Goal: Information Seeking & Learning: Find contact information

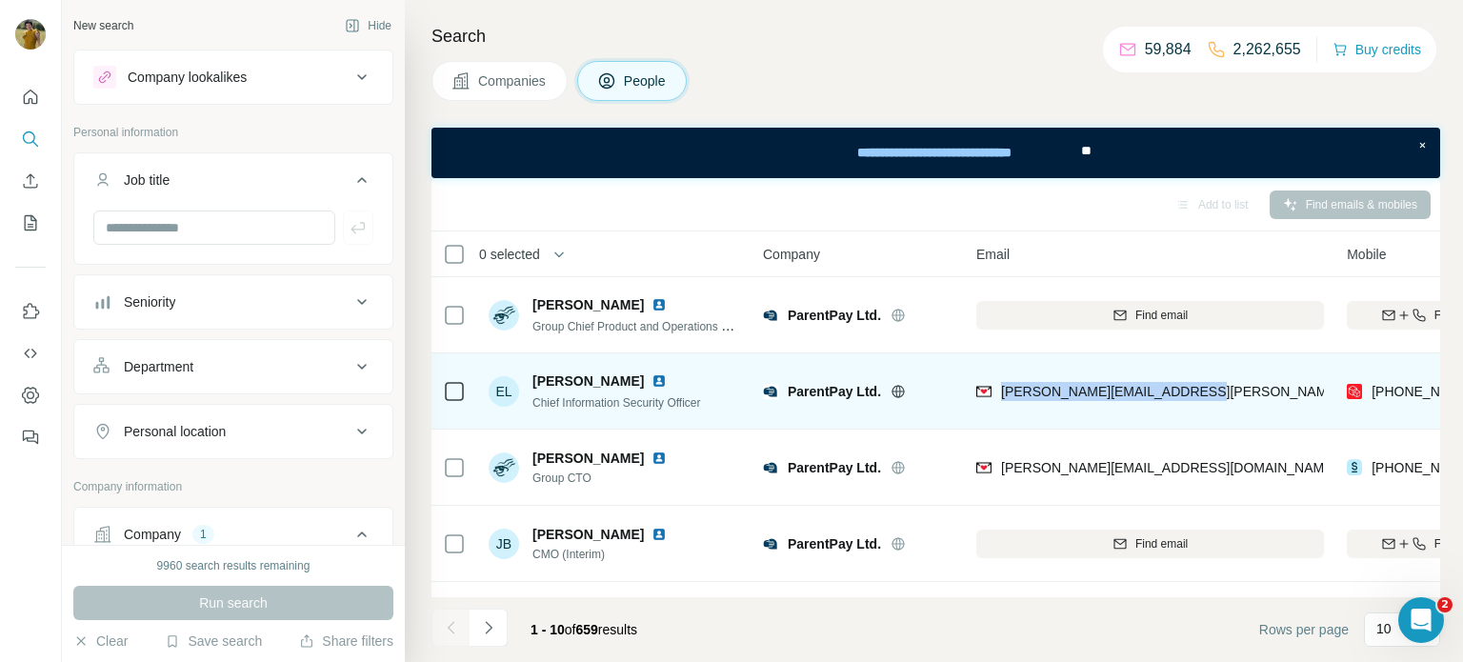
scroll to position [0, 114]
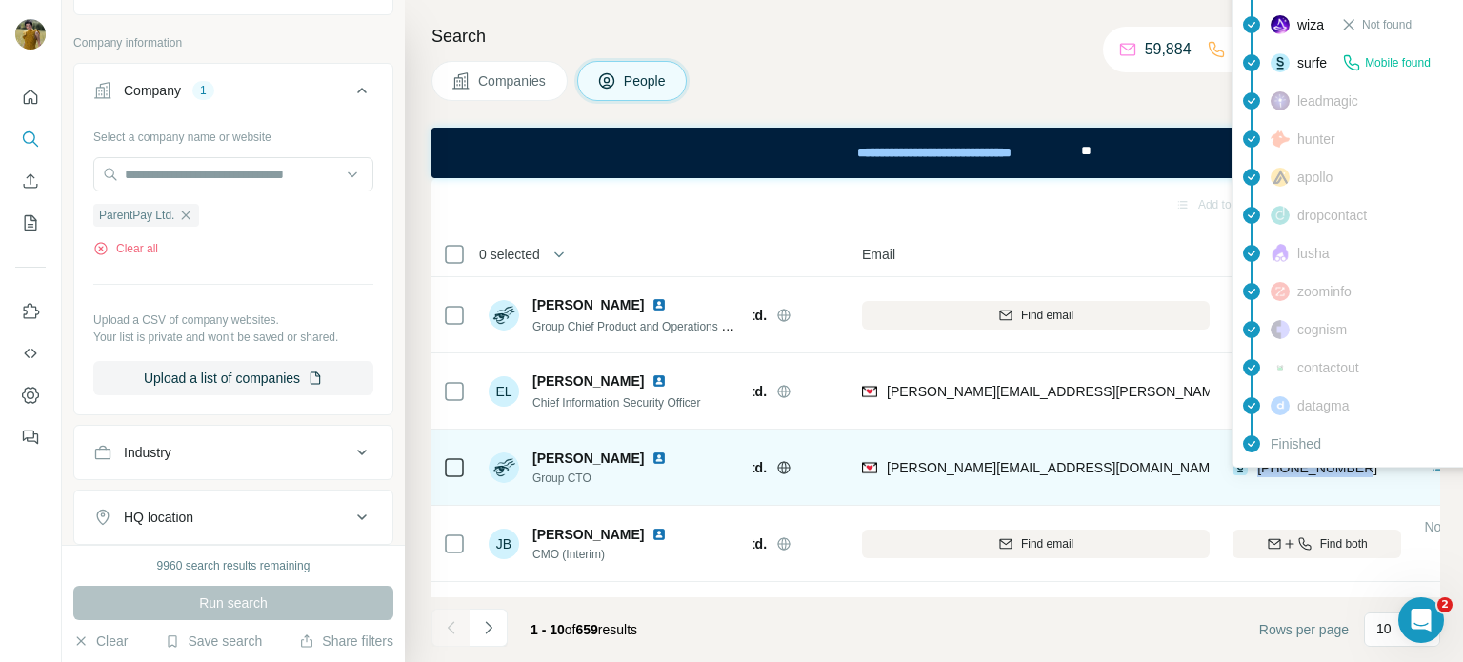
drag, startPoint x: 1372, startPoint y: 466, endPoint x: 1256, endPoint y: 471, distance: 116.3
click at [1256, 471] on div "[PHONE_NUMBER]" at bounding box center [1317, 467] width 169 height 52
copy span "[PHONE_NUMBER]"
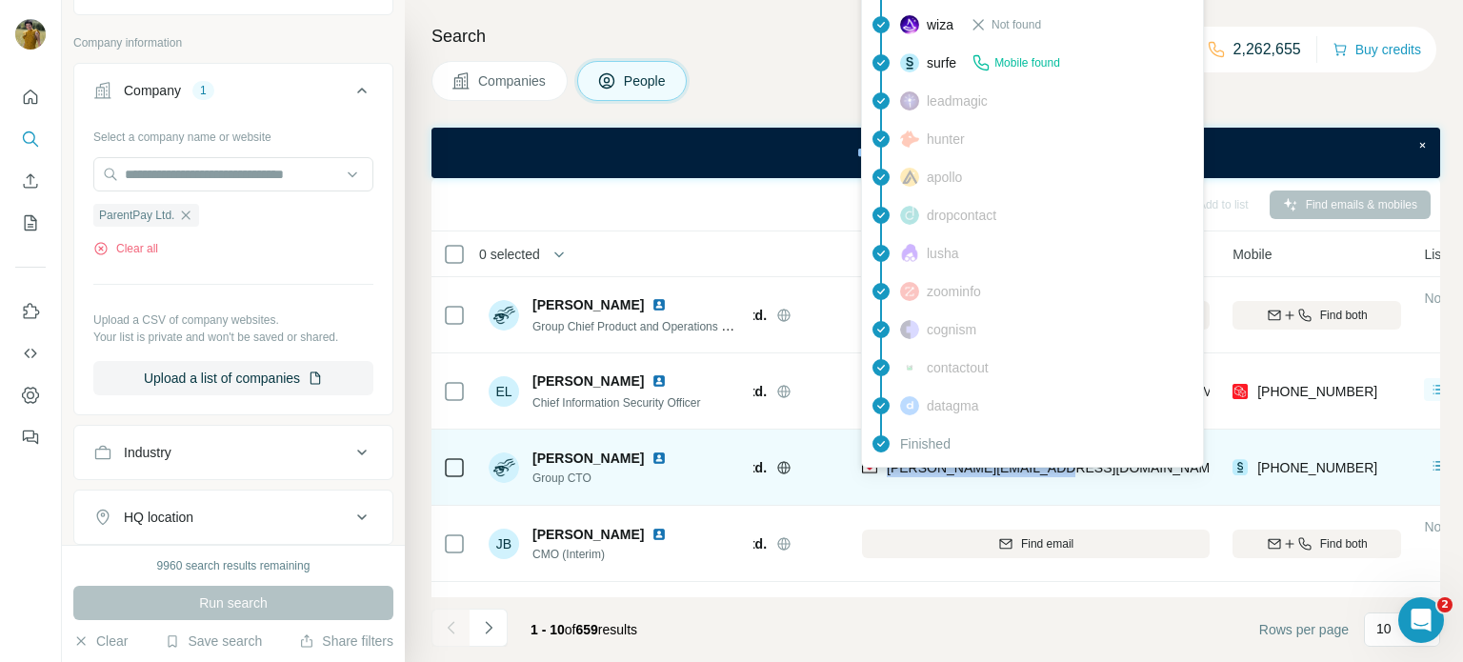
drag, startPoint x: 1054, startPoint y: 475, endPoint x: 885, endPoint y: 472, distance: 168.7
click at [885, 472] on div "[PERSON_NAME][EMAIL_ADDRESS][DOMAIN_NAME]" at bounding box center [1036, 467] width 348 height 52
copy span "[PERSON_NAME][EMAIL_ADDRESS][DOMAIN_NAME]"
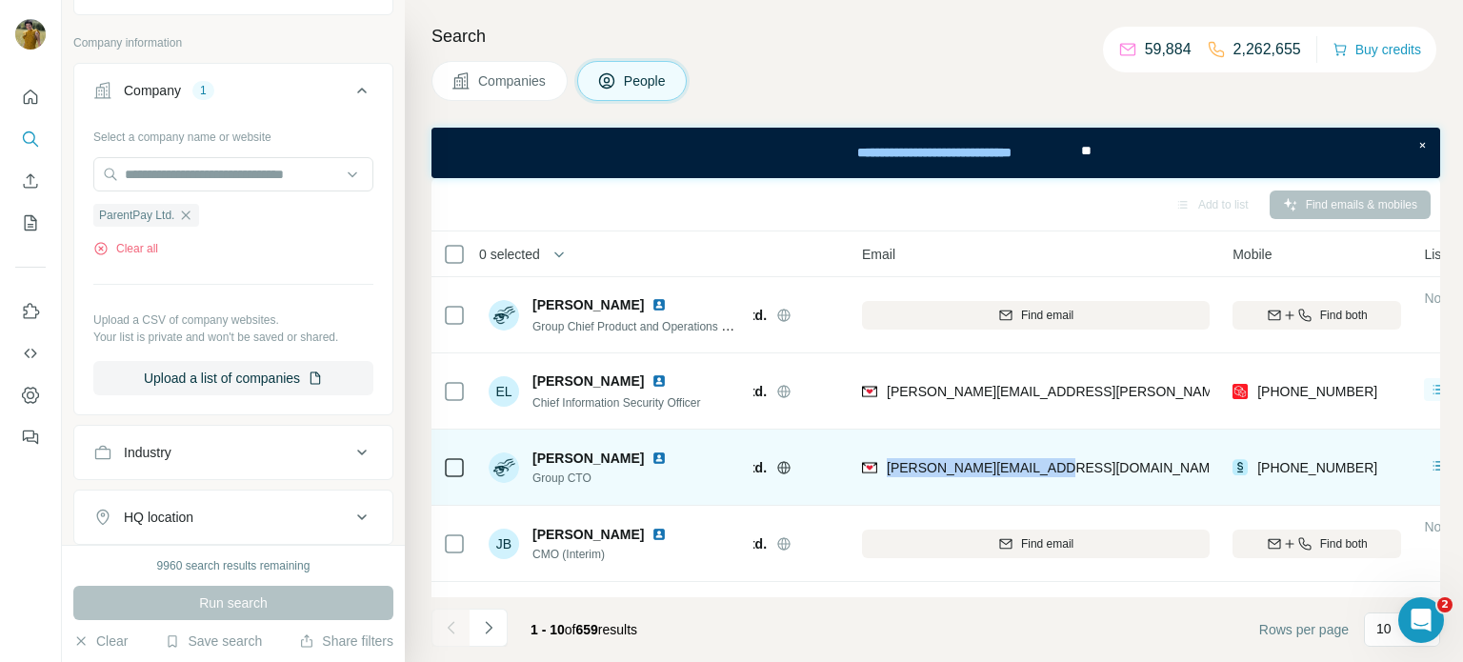
click at [652, 456] on img at bounding box center [659, 458] width 15 height 15
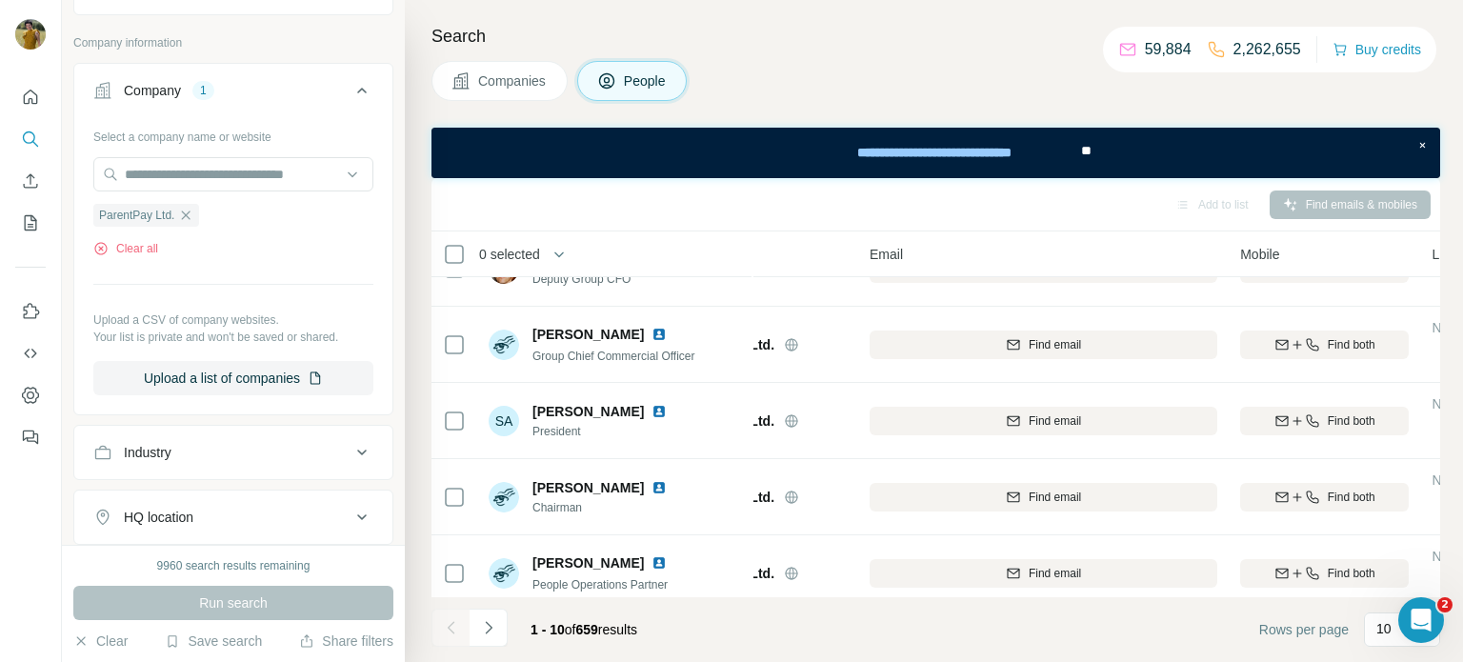
scroll to position [441, 107]
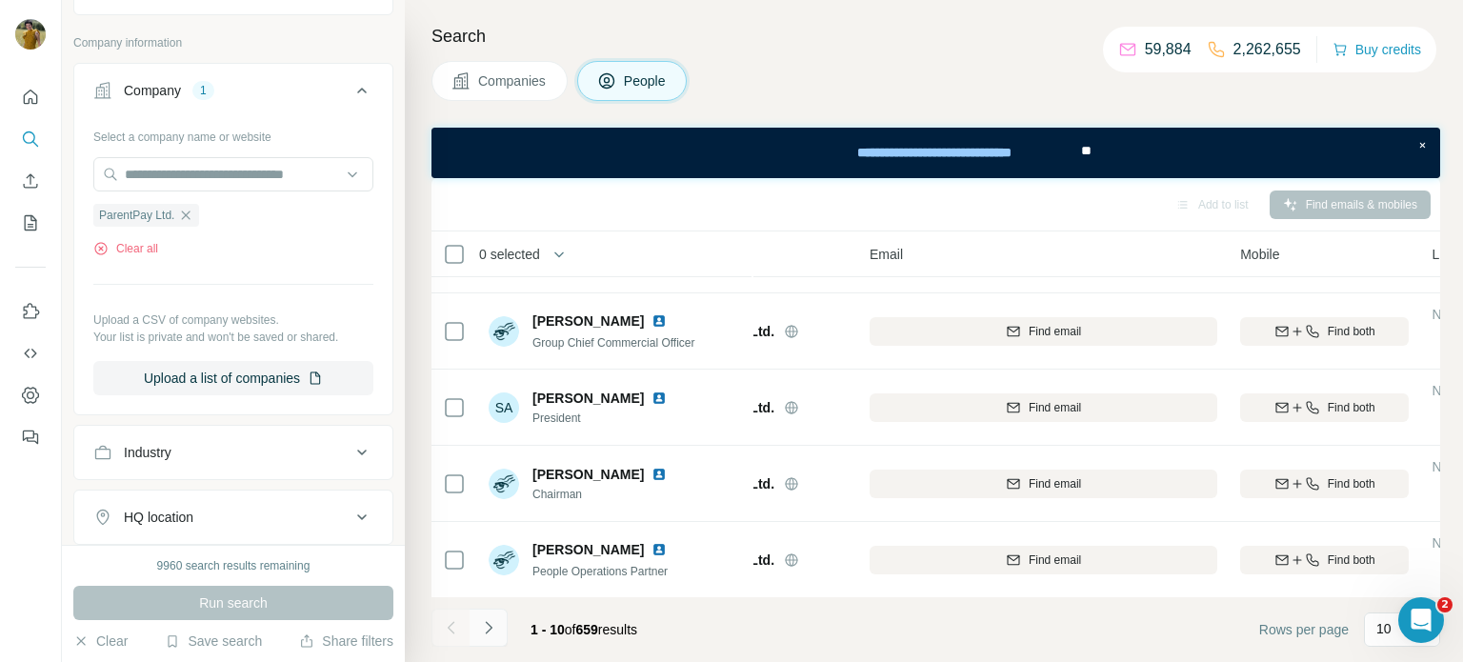
click at [488, 635] on icon "Navigate to next page" at bounding box center [488, 627] width 19 height 19
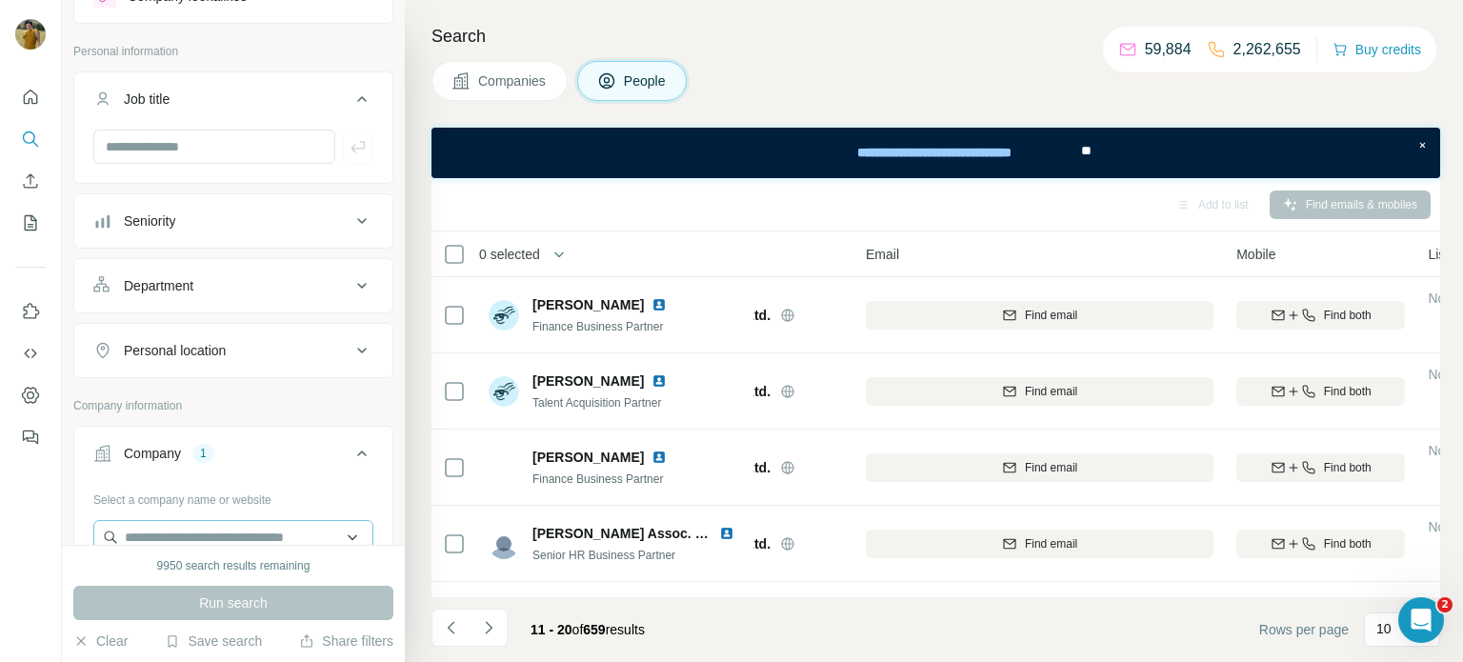
scroll to position [72, 0]
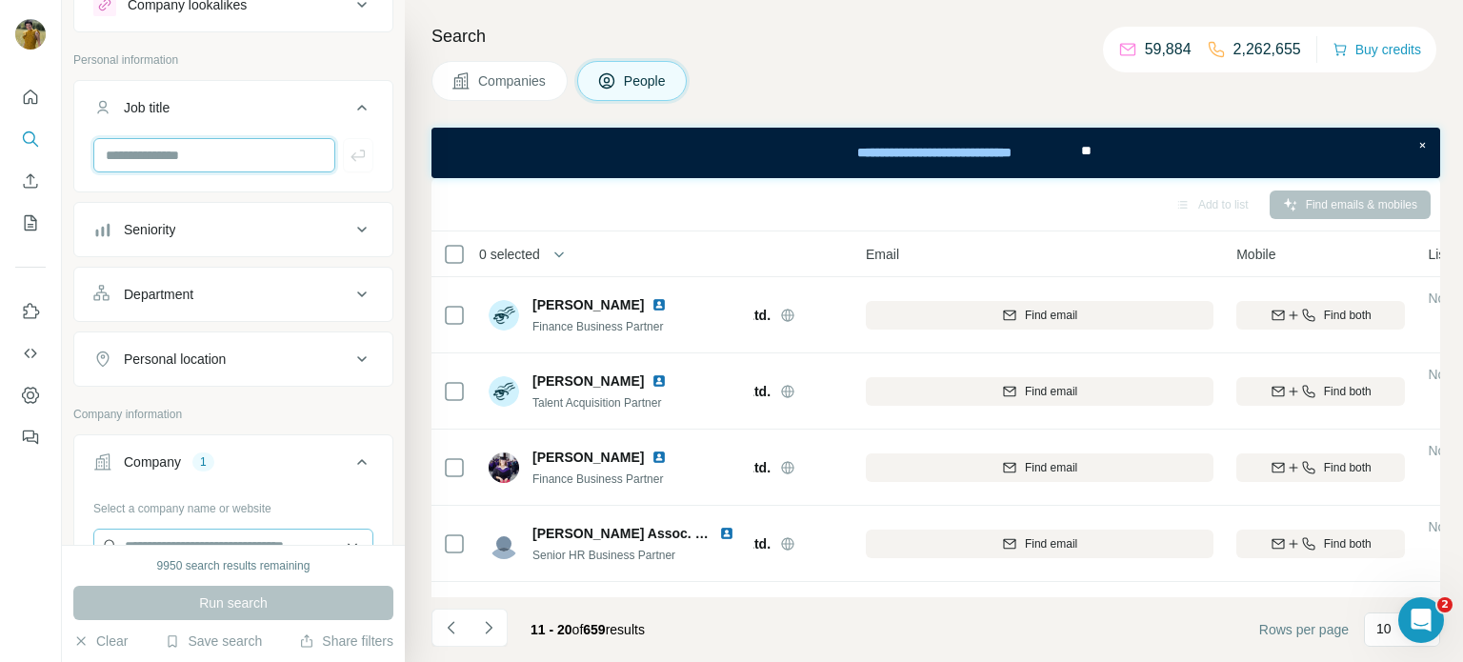
click at [154, 163] on input "text" at bounding box center [214, 155] width 242 height 34
type input "**"
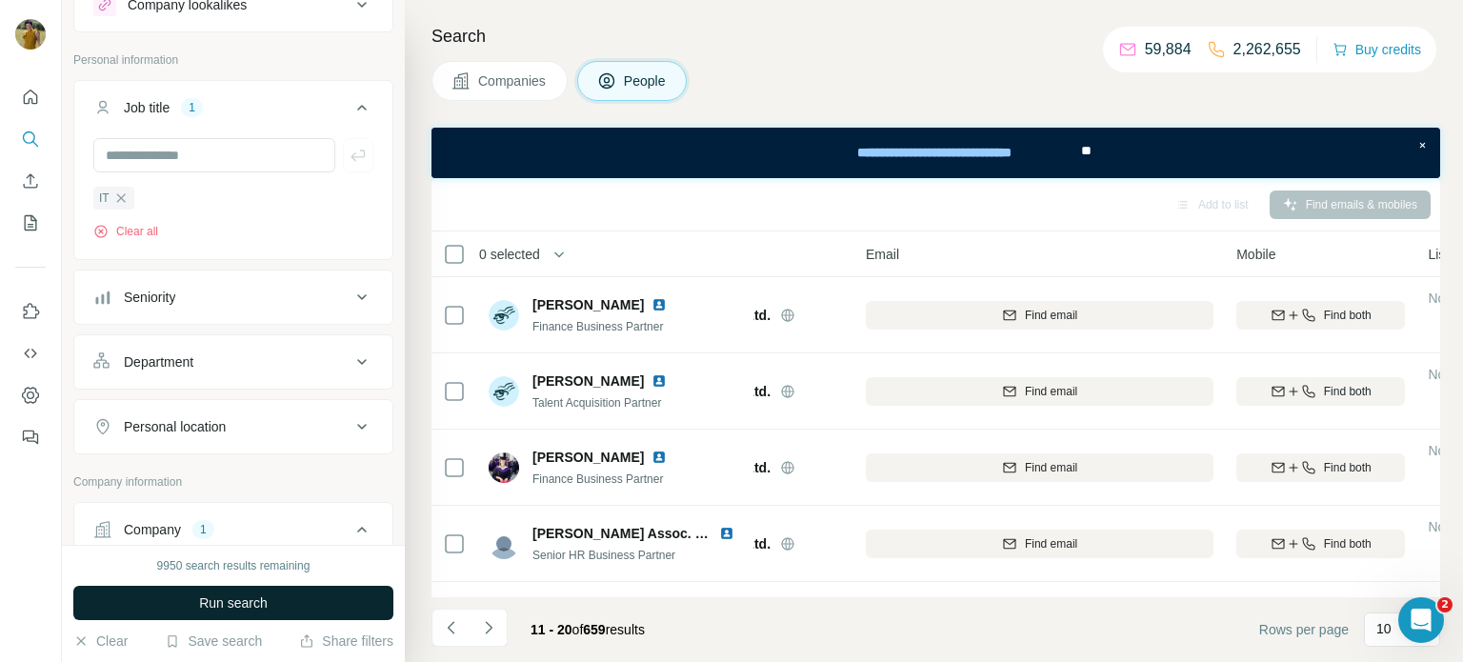
click at [231, 606] on span "Run search" at bounding box center [233, 603] width 69 height 19
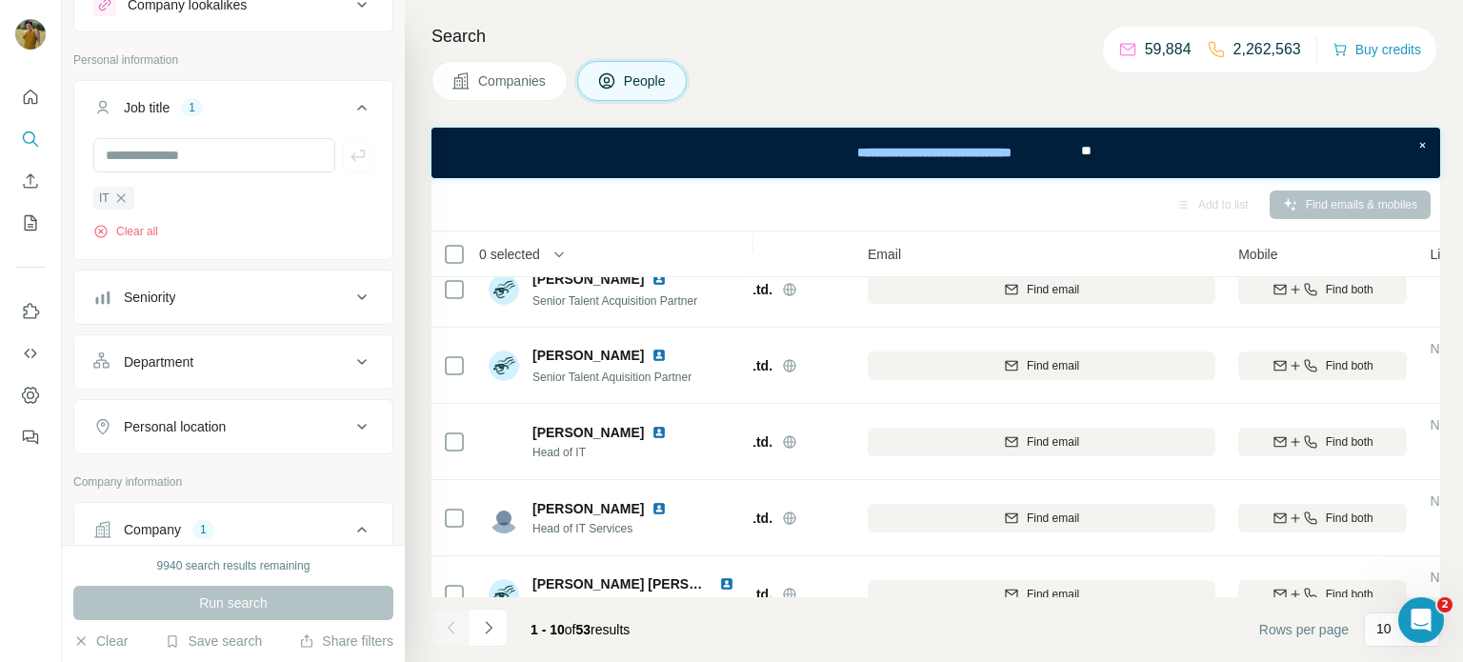
scroll to position [255, 107]
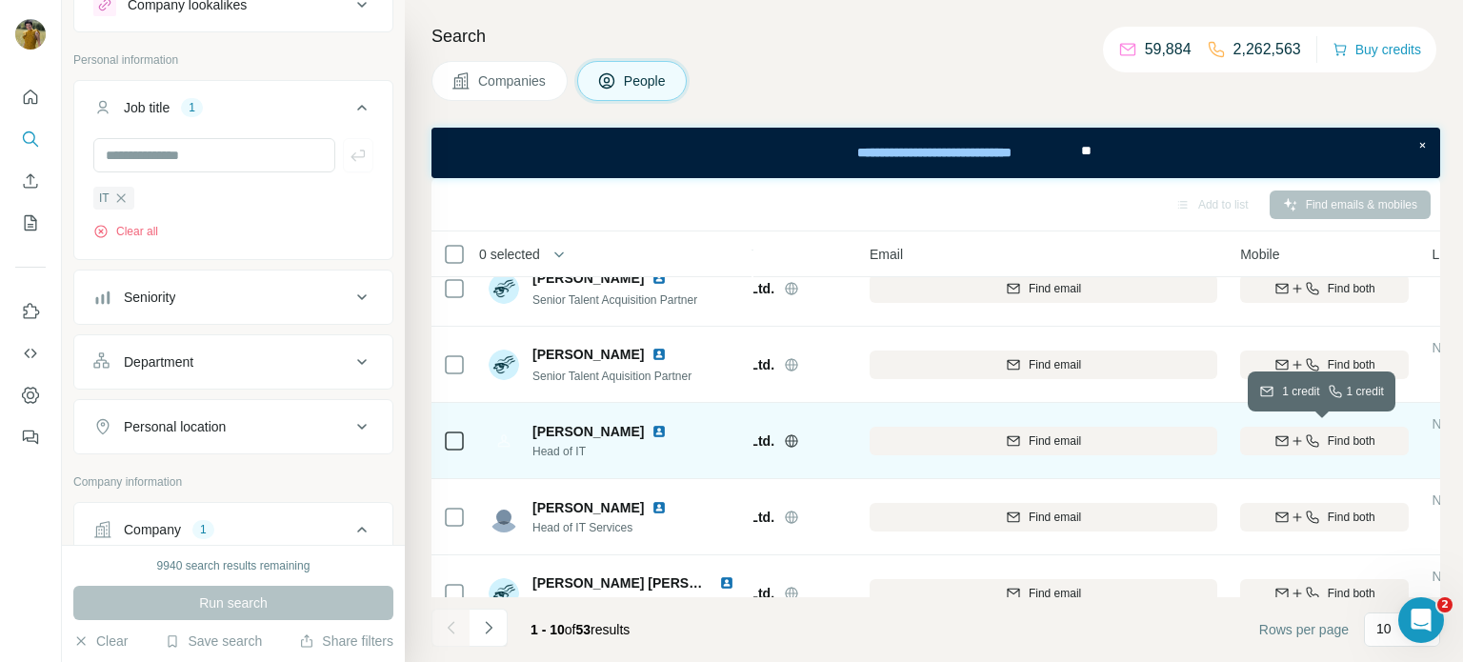
click at [1363, 446] on span "Find both" at bounding box center [1352, 441] width 48 height 17
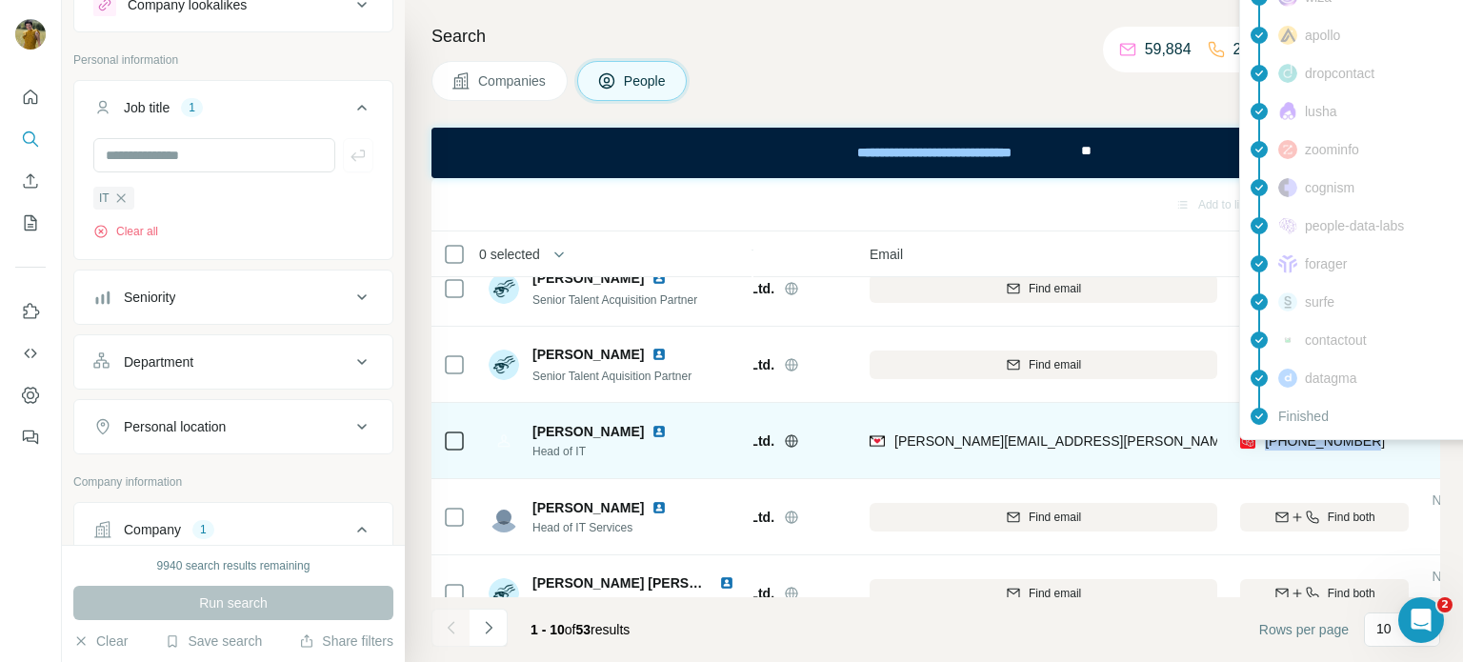
drag, startPoint x: 1369, startPoint y: 444, endPoint x: 1262, endPoint y: 449, distance: 106.8
click at [1262, 449] on div "[PHONE_NUMBER]" at bounding box center [1324, 440] width 169 height 52
copy span "[PHONE_NUMBER]"
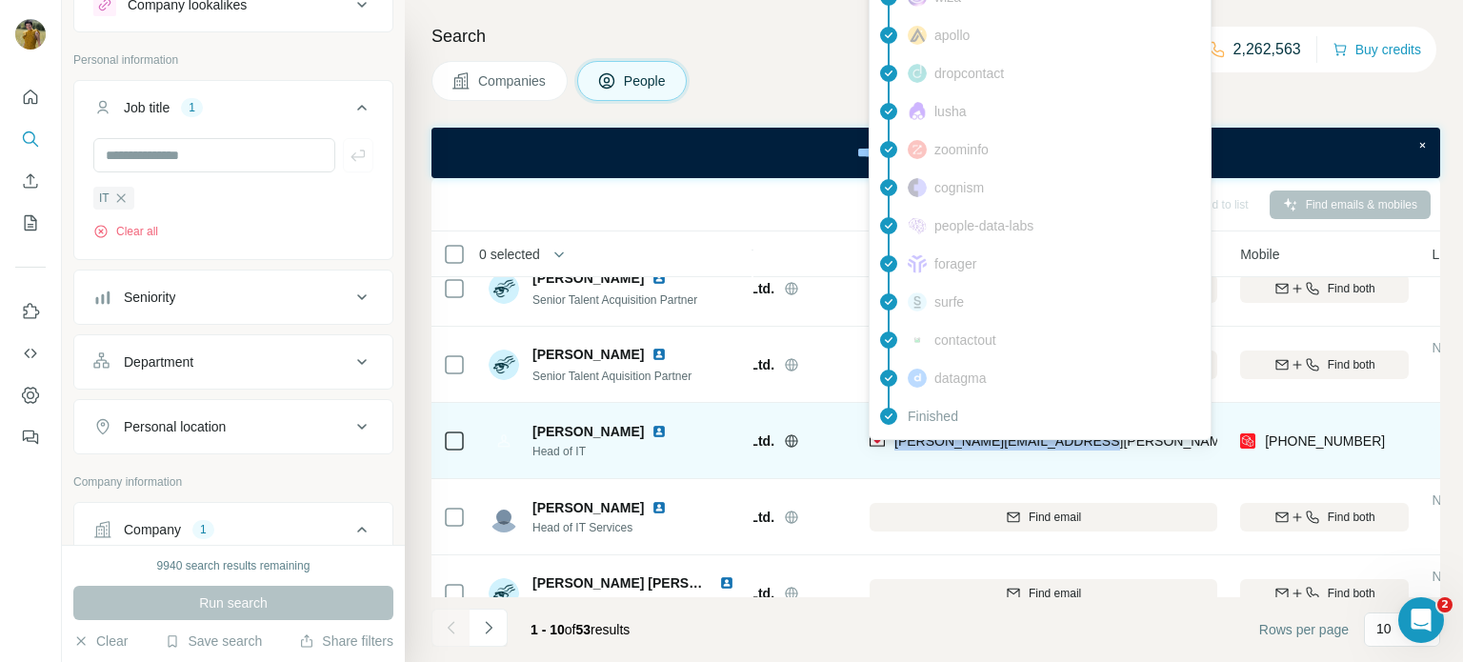
drag, startPoint x: 1100, startPoint y: 443, endPoint x: 893, endPoint y: 443, distance: 207.7
click at [893, 443] on div "[PERSON_NAME][EMAIL_ADDRESS][PERSON_NAME][DOMAIN_NAME]" at bounding box center [1044, 440] width 348 height 52
copy span "[PERSON_NAME][EMAIL_ADDRESS][PERSON_NAME][DOMAIN_NAME]"
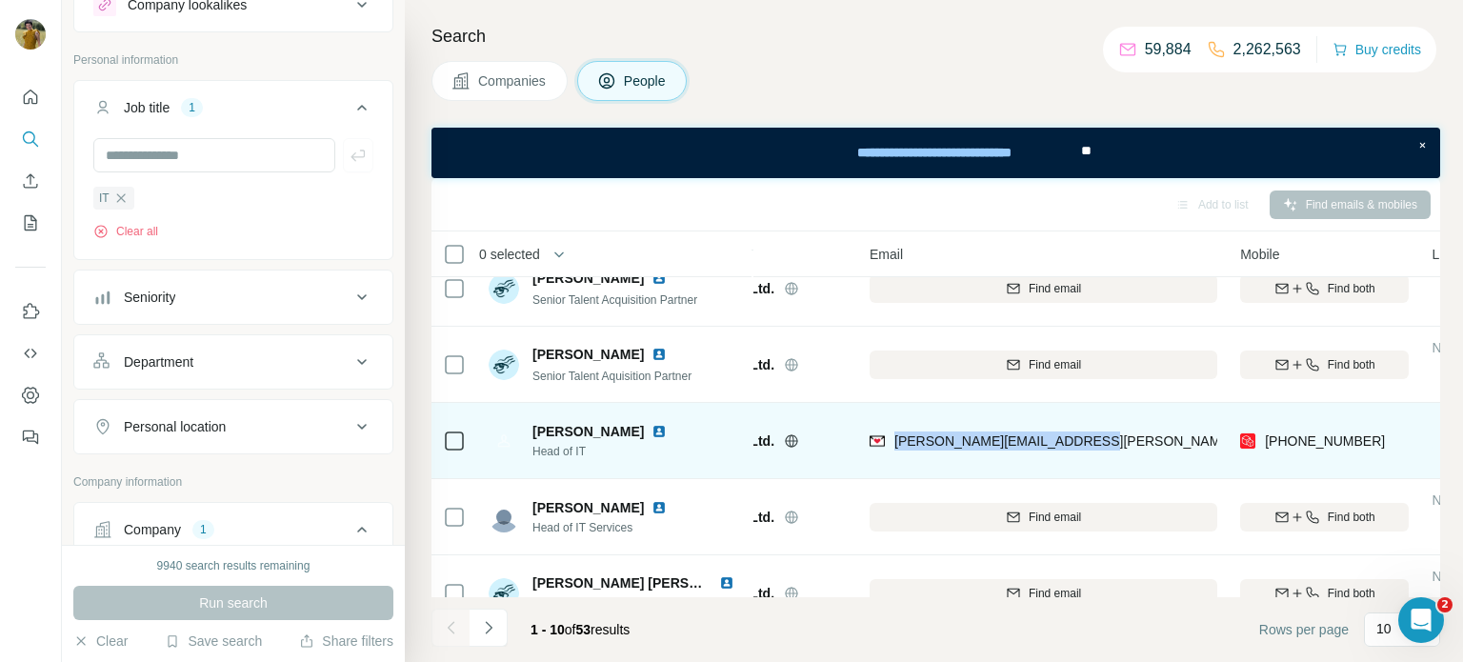
click at [652, 426] on img at bounding box center [659, 431] width 15 height 15
click at [652, 428] on img at bounding box center [659, 431] width 15 height 15
